Goal: Task Accomplishment & Management: Manage account settings

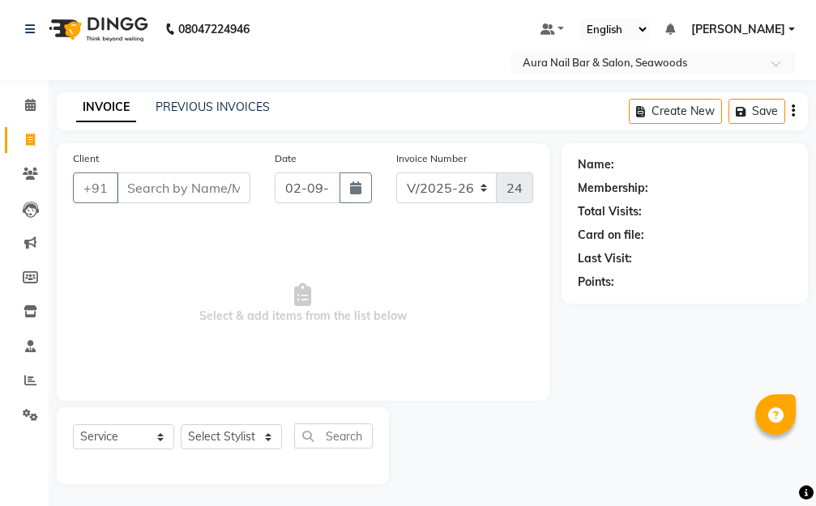
select select "4994"
select select "service"
select select "4994"
select select "service"
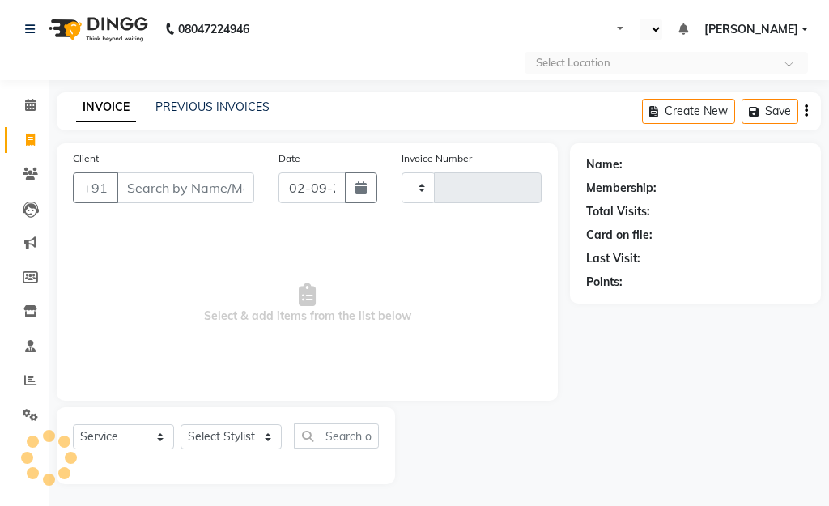
select select "service"
type input "2478"
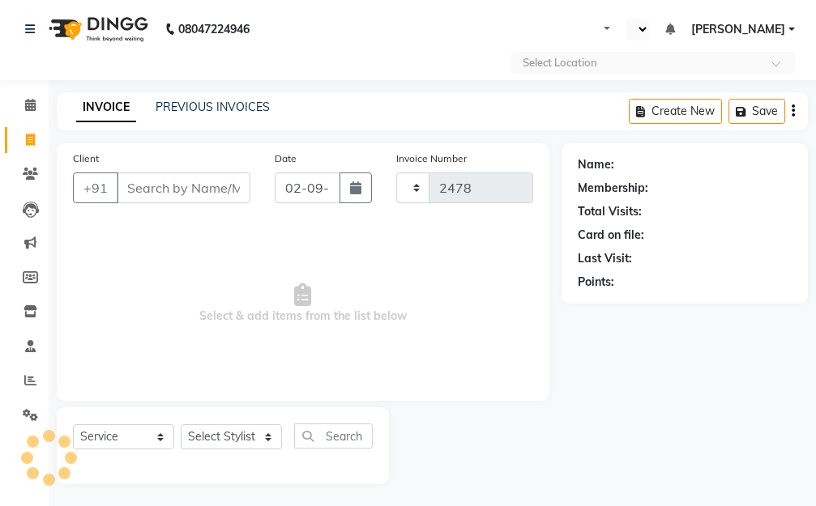
select select "en"
select select "4994"
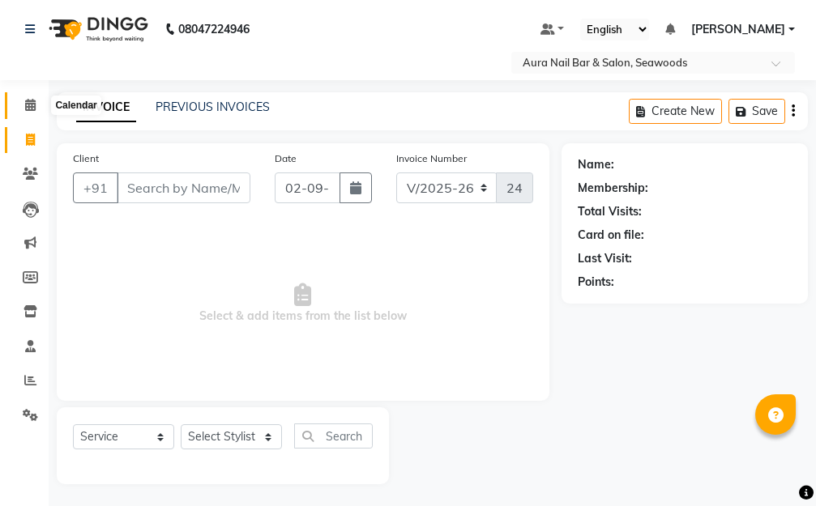
click at [25, 107] on icon at bounding box center [30, 105] width 11 height 12
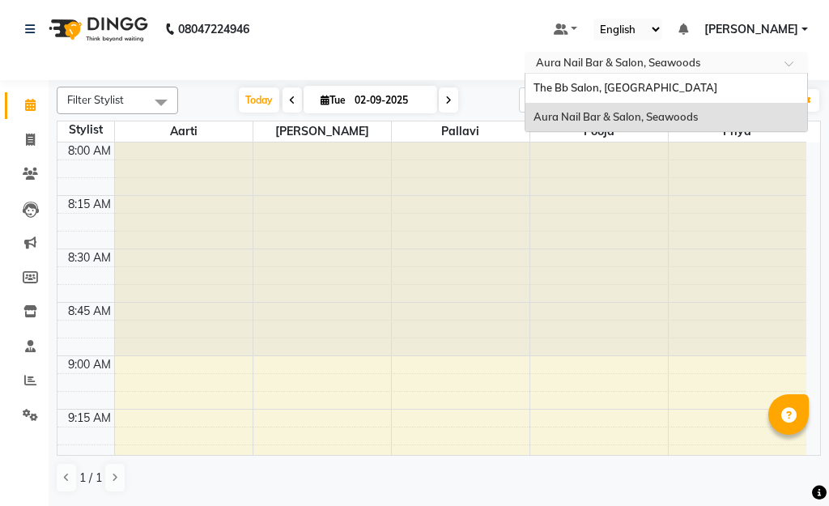
click at [783, 66] on div at bounding box center [667, 64] width 284 height 16
click at [663, 95] on div "The Bb Salon, Kharghar" at bounding box center [667, 88] width 282 height 29
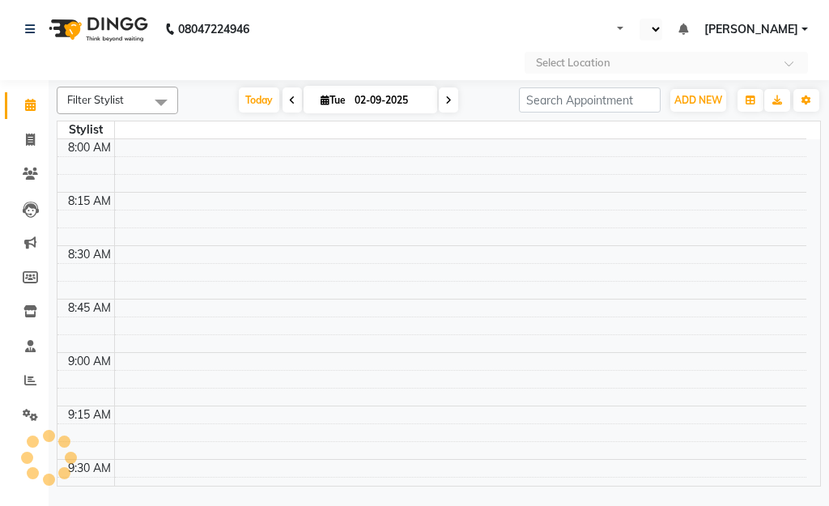
select select "en"
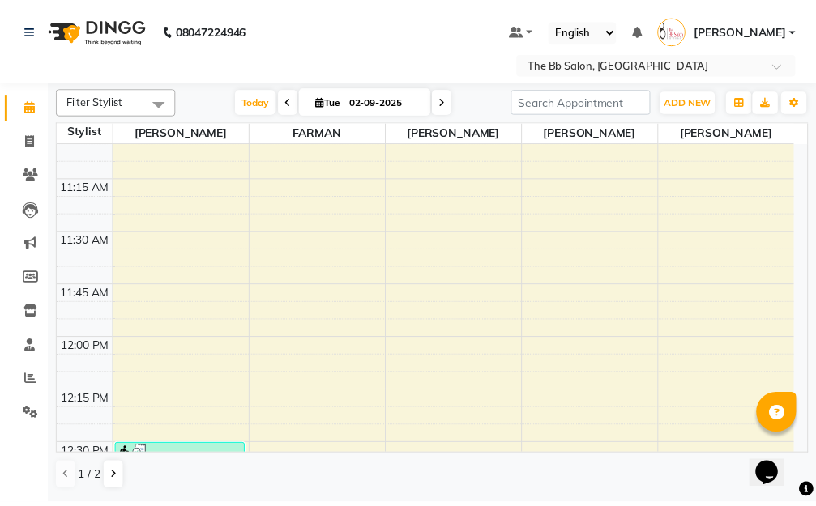
scroll to position [486, 0]
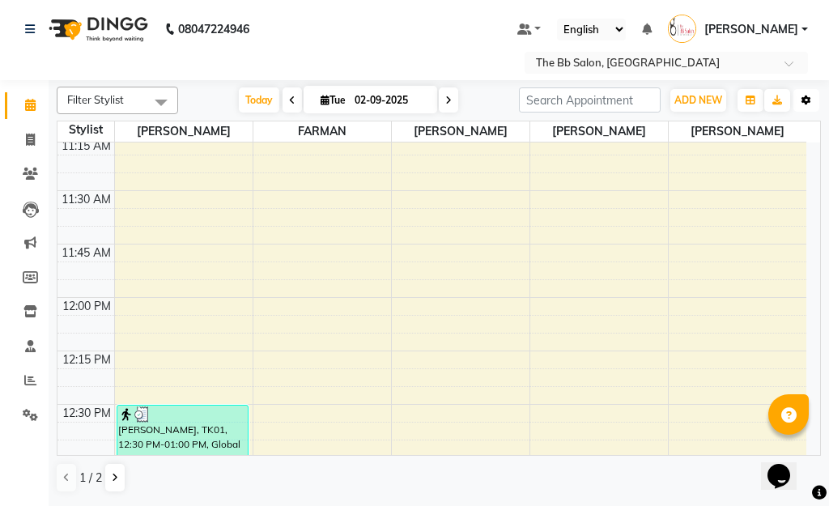
click at [805, 100] on icon "button" at bounding box center [807, 101] width 10 height 10
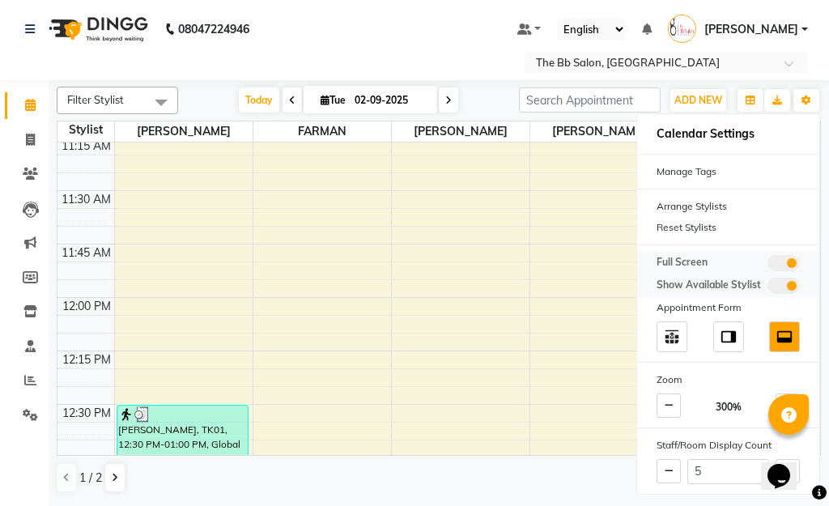
click at [778, 262] on span at bounding box center [784, 263] width 32 height 16
click at [768, 266] on input "checkbox" at bounding box center [768, 266] width 0 height 0
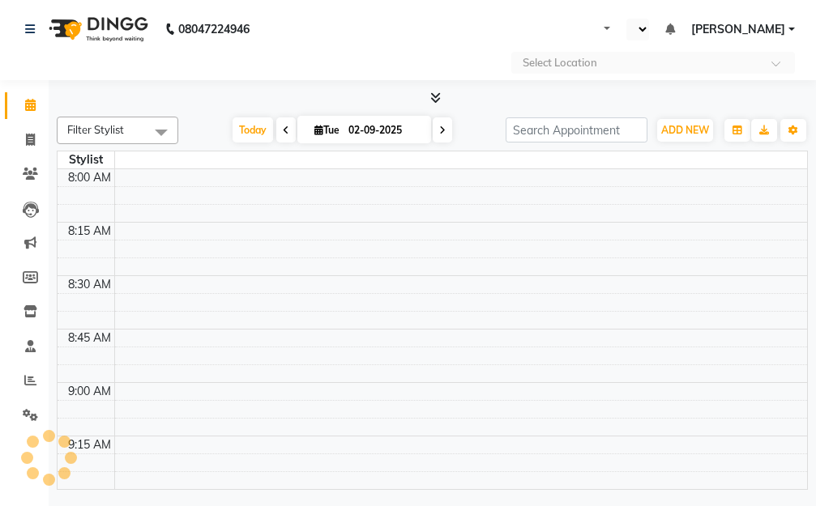
select select "en"
